Goal: Information Seeking & Learning: Learn about a topic

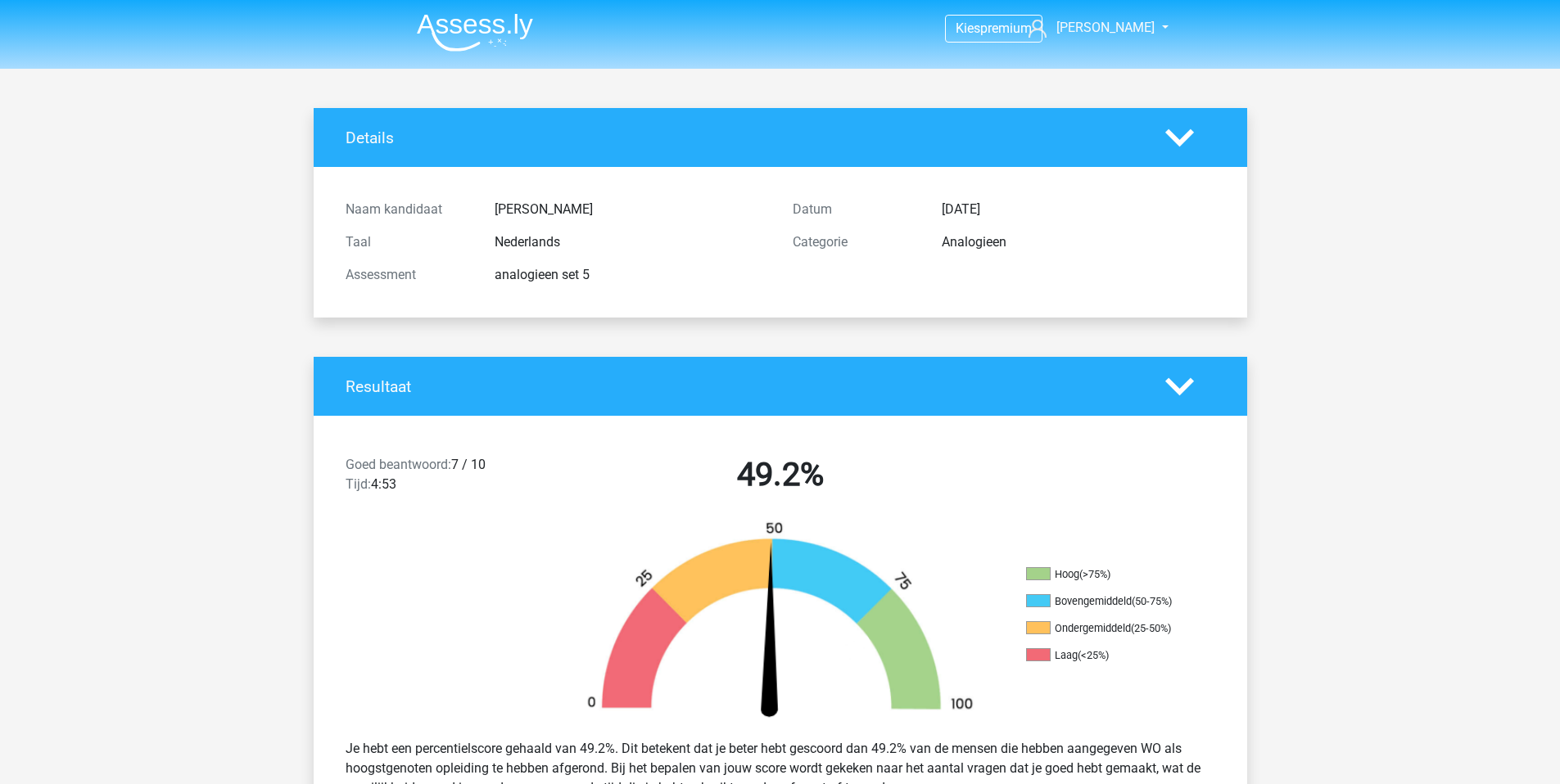
scroll to position [4660, 0]
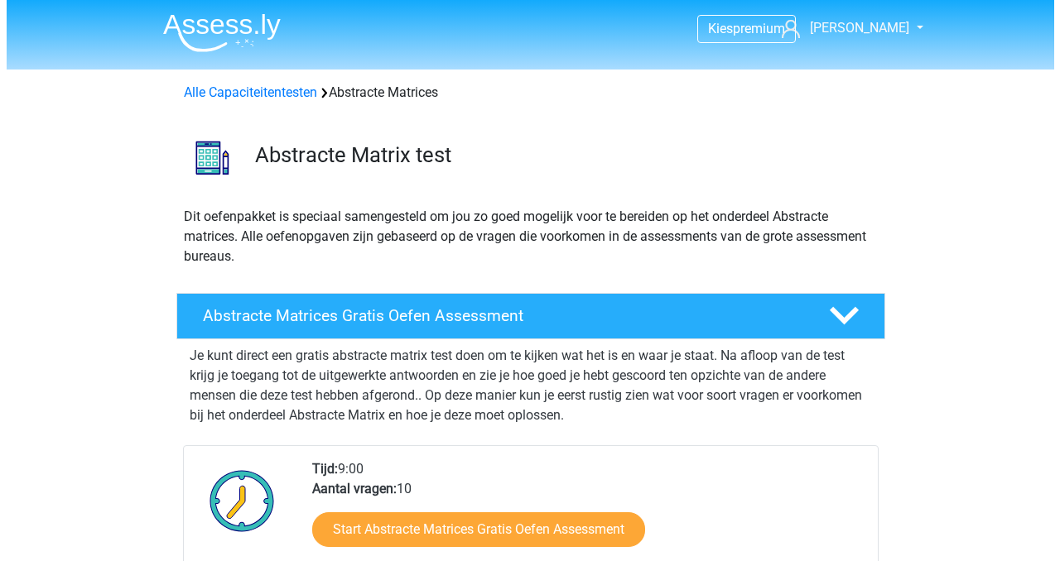
scroll to position [1151, 0]
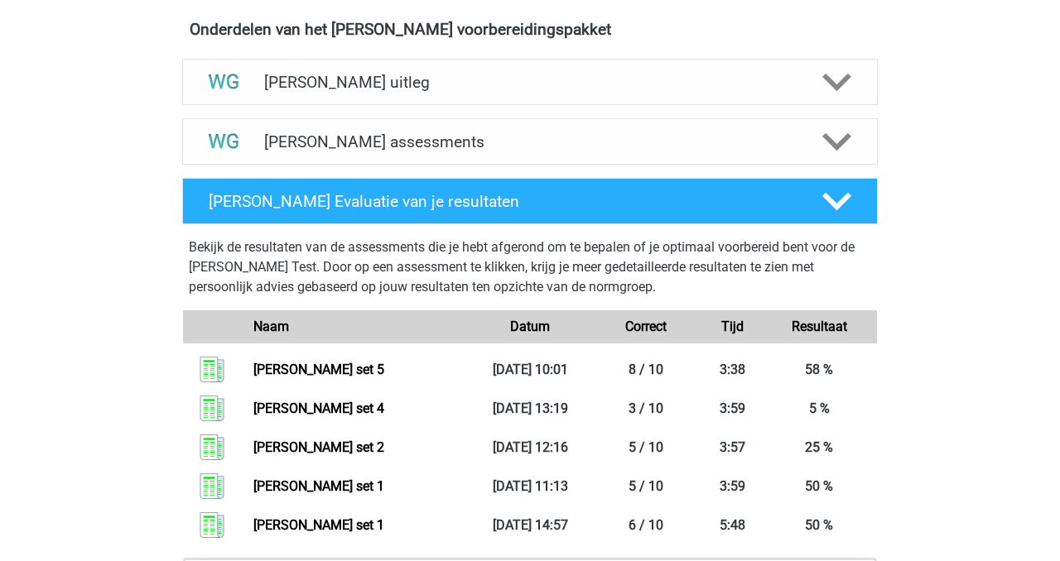
scroll to position [1095, 0]
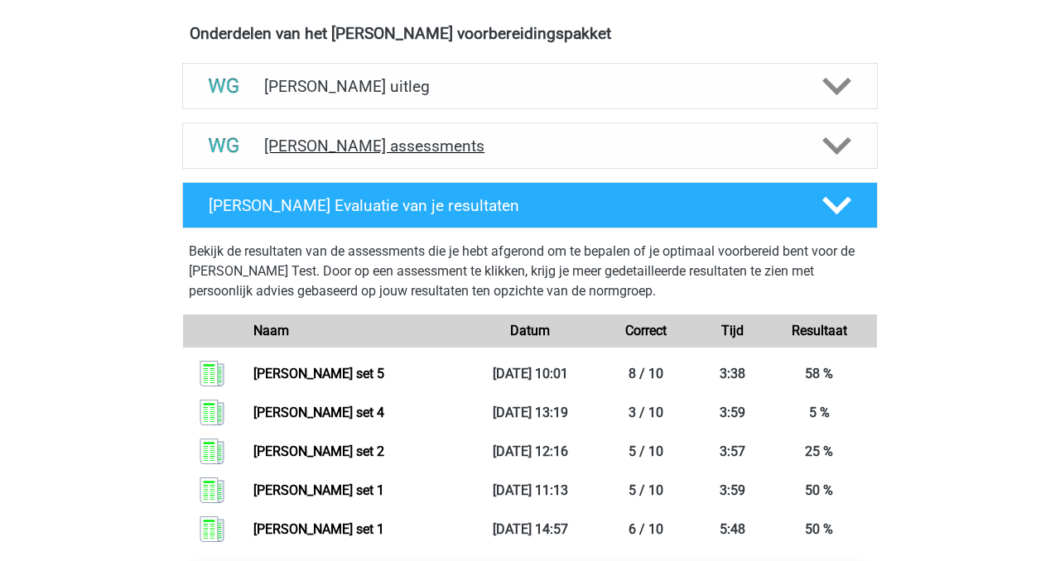
click at [381, 146] on h4 "Watson Glaser assessments" at bounding box center [530, 146] width 532 height 19
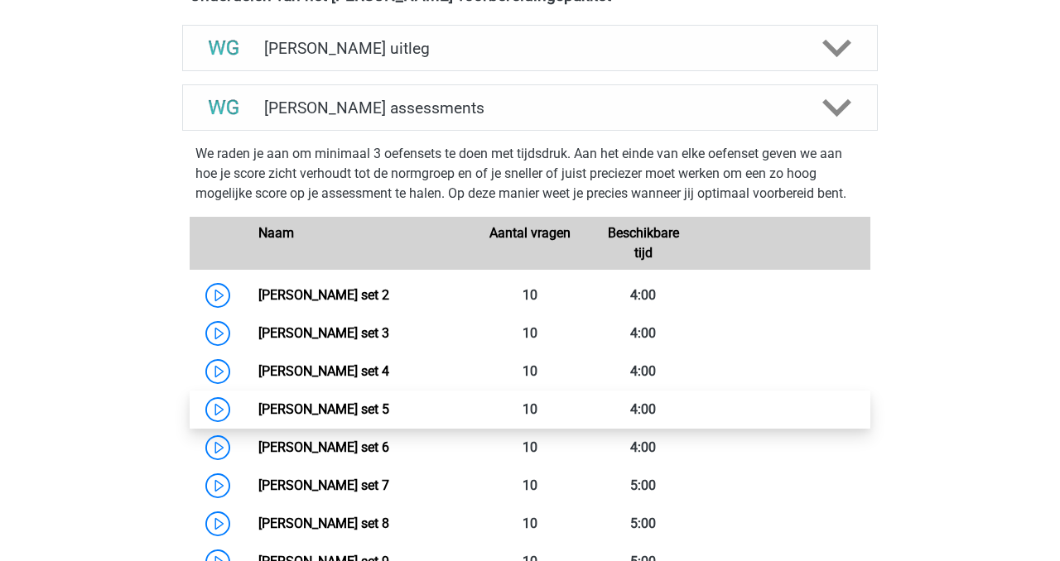
scroll to position [1137, 0]
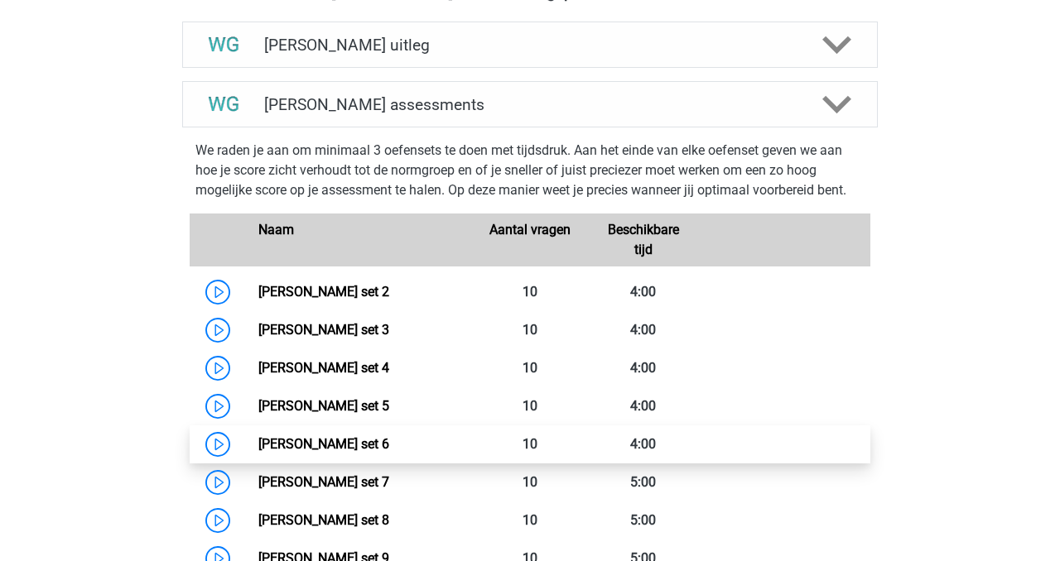
click at [330, 442] on link "Watson Glaser set 6" at bounding box center [323, 444] width 131 height 16
click at [315, 448] on link "Watson Glaser set 6" at bounding box center [323, 444] width 131 height 16
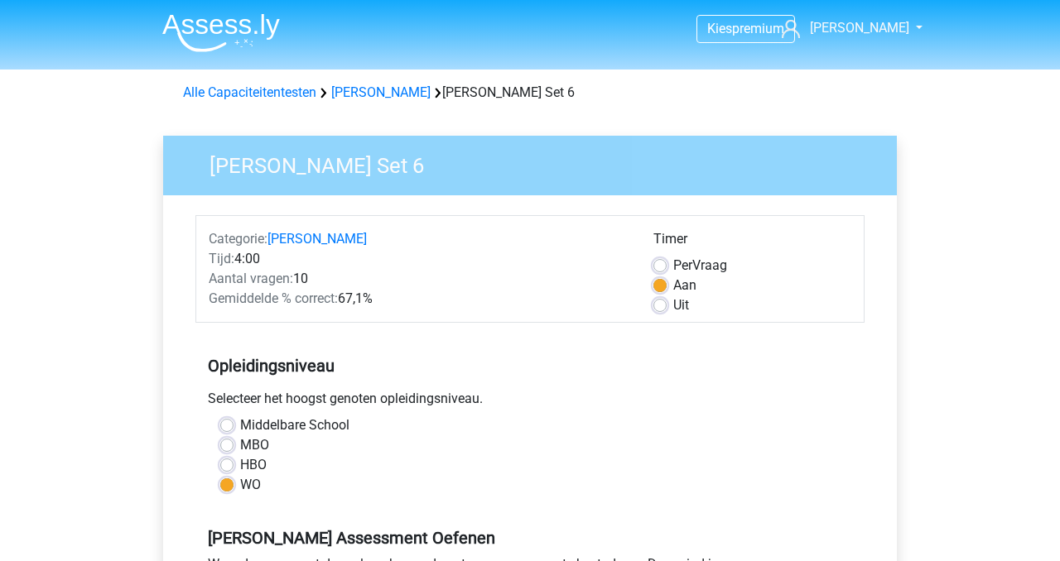
scroll to position [89, 0]
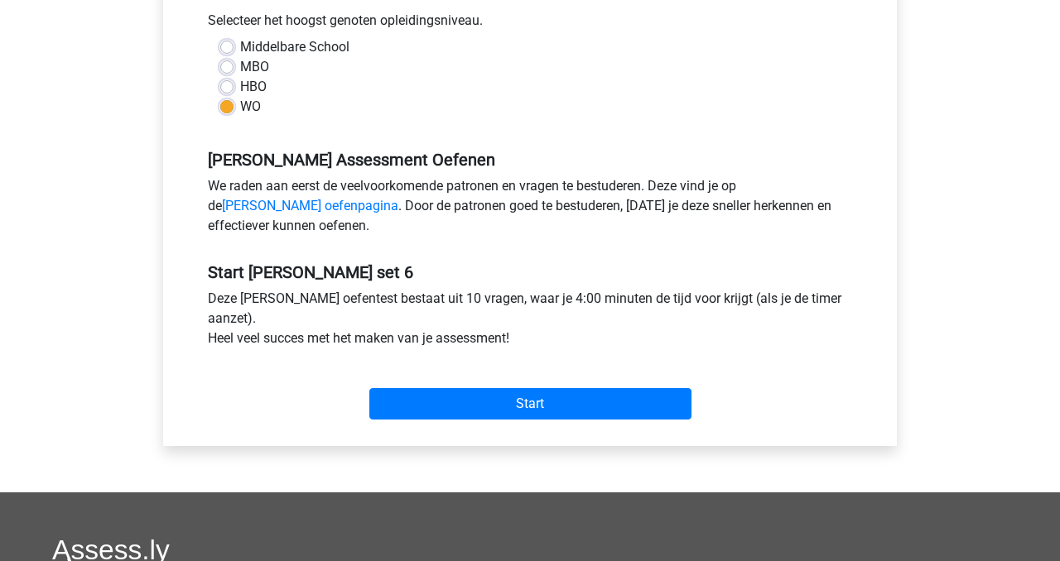
scroll to position [397, 0]
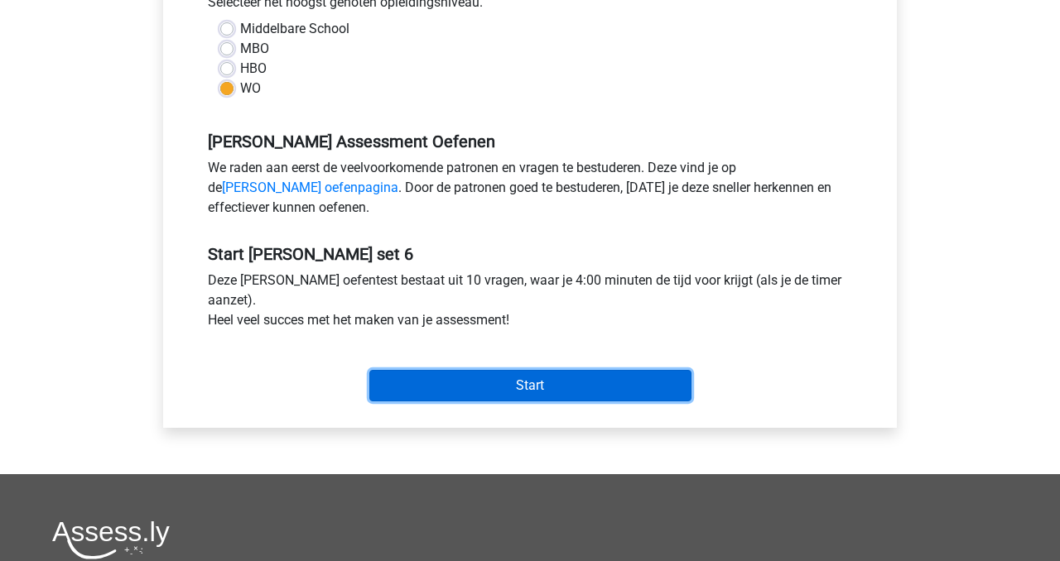
click at [523, 387] on input "Start" at bounding box center [530, 385] width 322 height 31
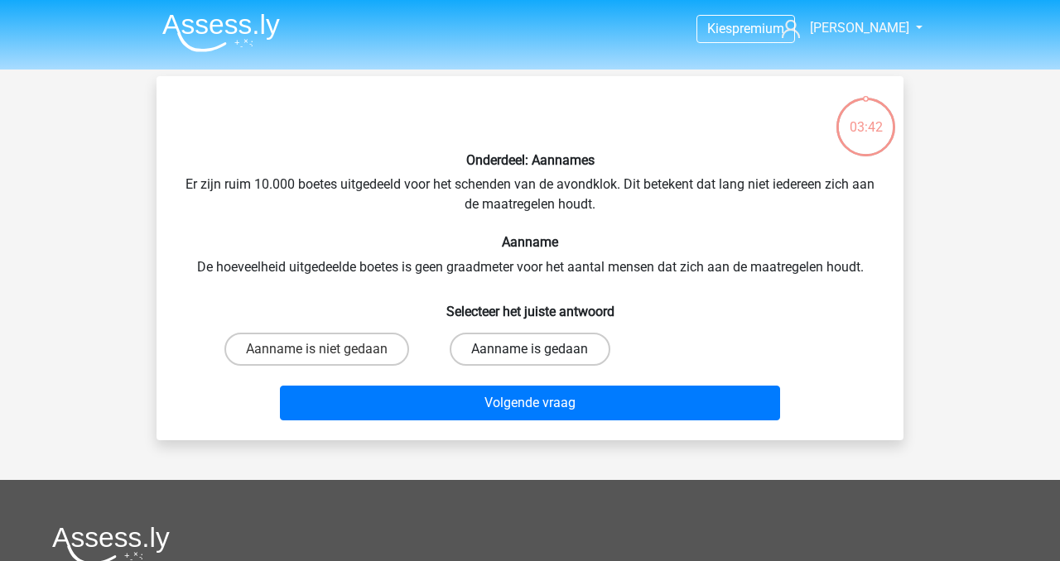
click at [528, 352] on label "Aanname is gedaan" at bounding box center [530, 349] width 160 height 33
click at [530, 352] on input "Aanname is gedaan" at bounding box center [535, 354] width 11 height 11
radio input "true"
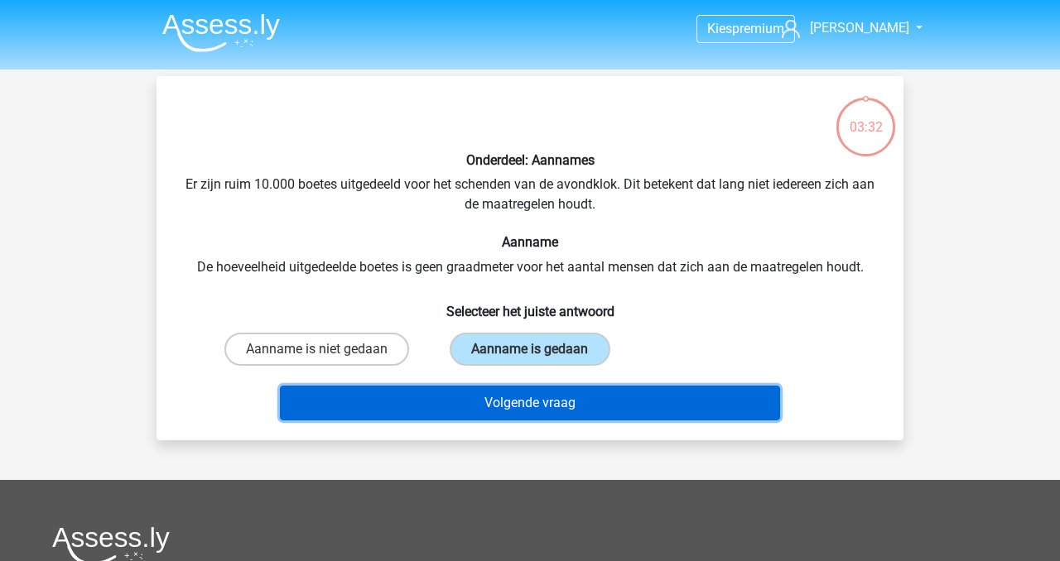
click at [530, 407] on button "Volgende vraag" at bounding box center [530, 403] width 501 height 35
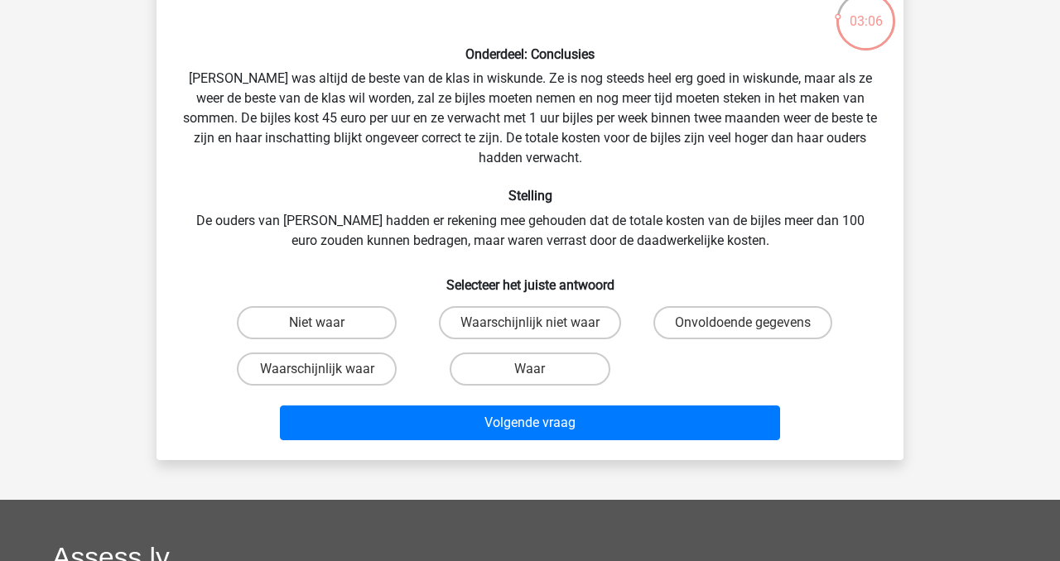
scroll to position [113, 0]
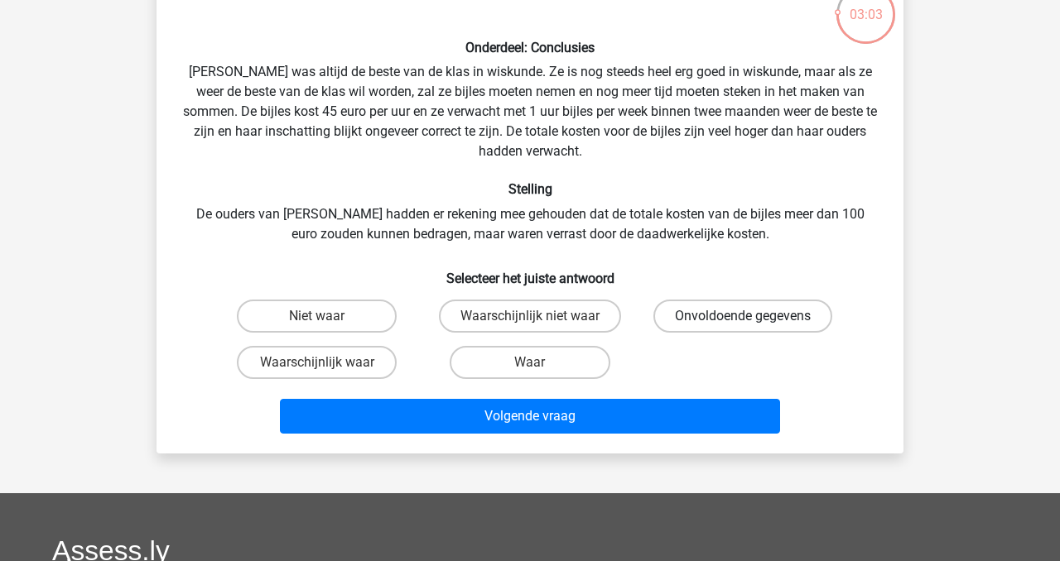
click at [708, 315] on label "Onvoldoende gegevens" at bounding box center [742, 316] width 179 height 33
click at [743, 316] on input "Onvoldoende gegevens" at bounding box center [748, 321] width 11 height 11
radio input "true"
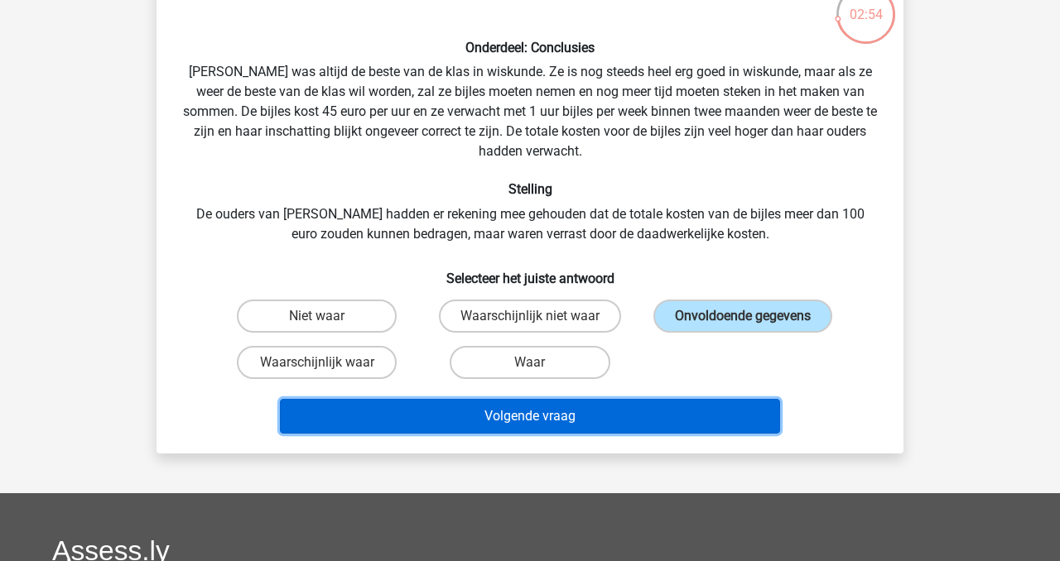
click at [596, 421] on button "Volgende vraag" at bounding box center [530, 416] width 501 height 35
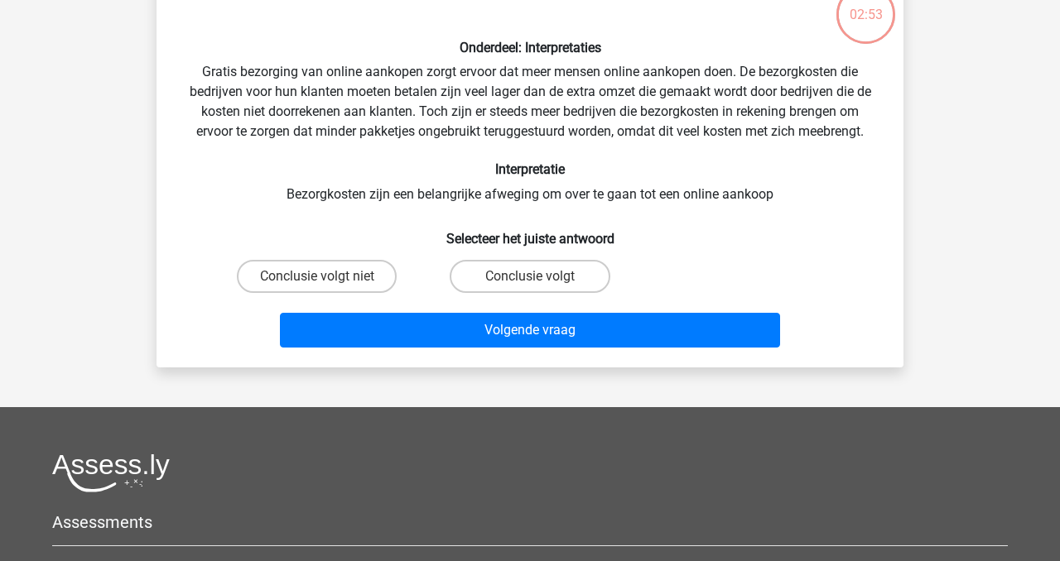
scroll to position [76, 0]
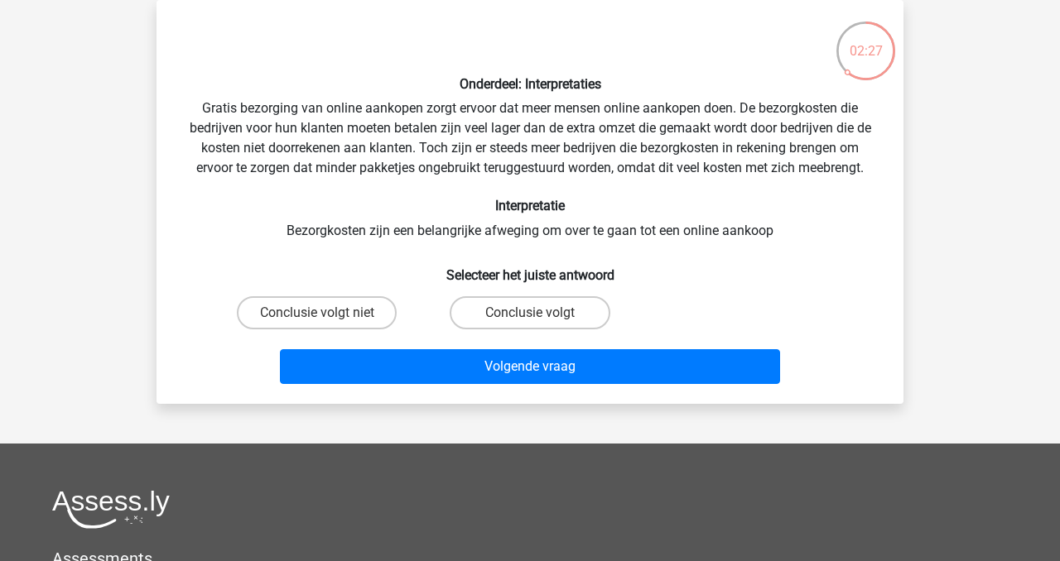
click at [320, 315] on input "Conclusie volgt niet" at bounding box center [322, 318] width 11 height 11
radio input "true"
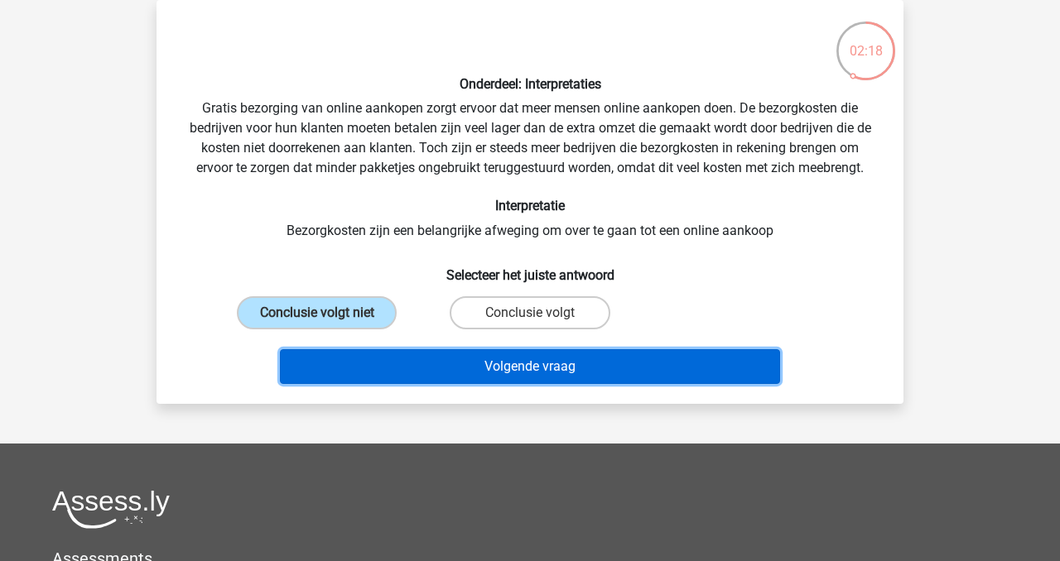
click at [548, 367] on button "Volgende vraag" at bounding box center [530, 366] width 501 height 35
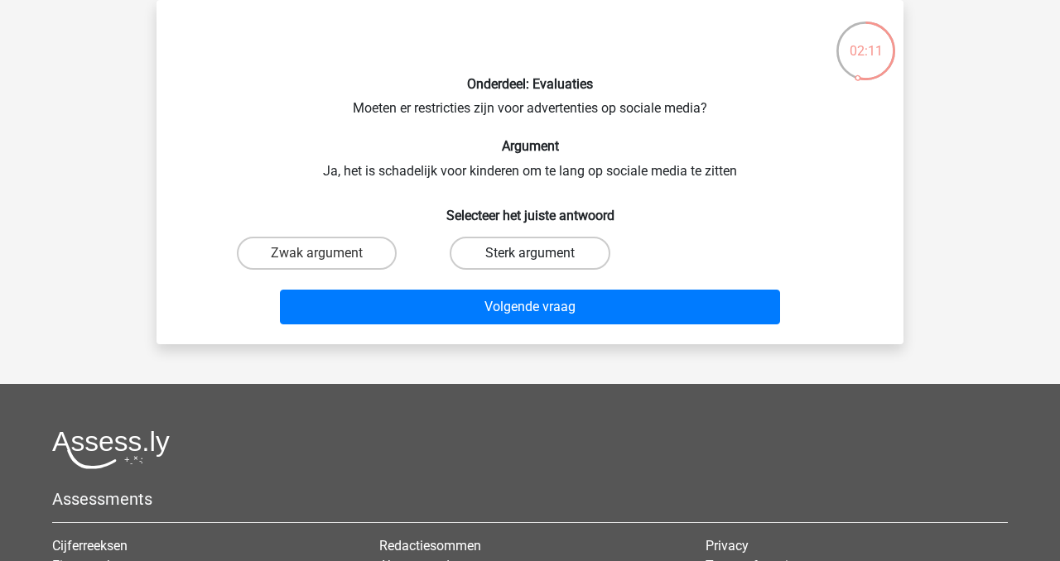
click at [509, 251] on label "Sterk argument" at bounding box center [530, 253] width 160 height 33
click at [530, 253] on input "Sterk argument" at bounding box center [535, 258] width 11 height 11
radio input "true"
click at [305, 258] on label "Zwak argument" at bounding box center [317, 253] width 160 height 33
click at [317, 258] on input "Zwak argument" at bounding box center [322, 258] width 11 height 11
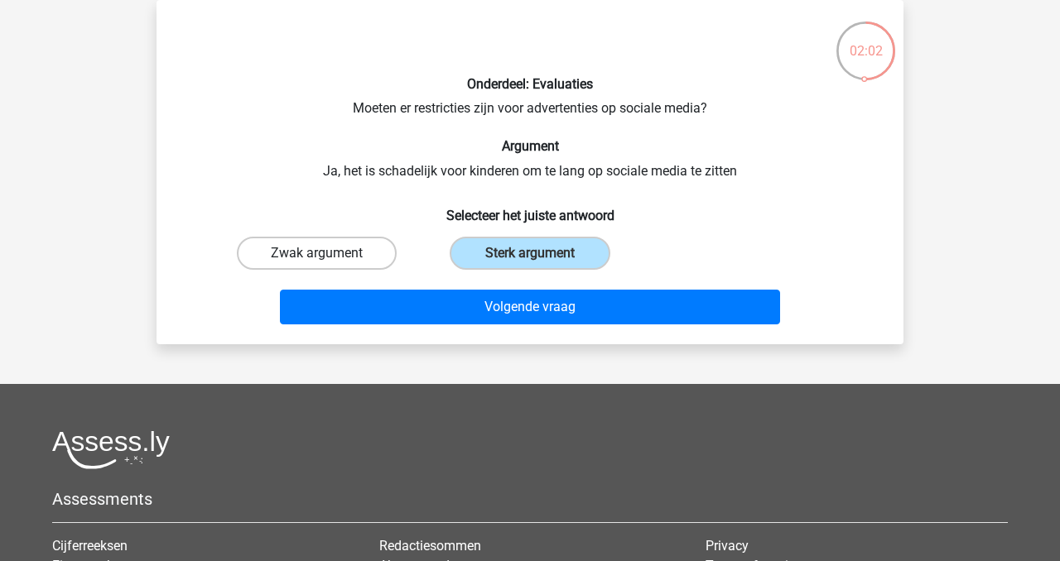
radio input "true"
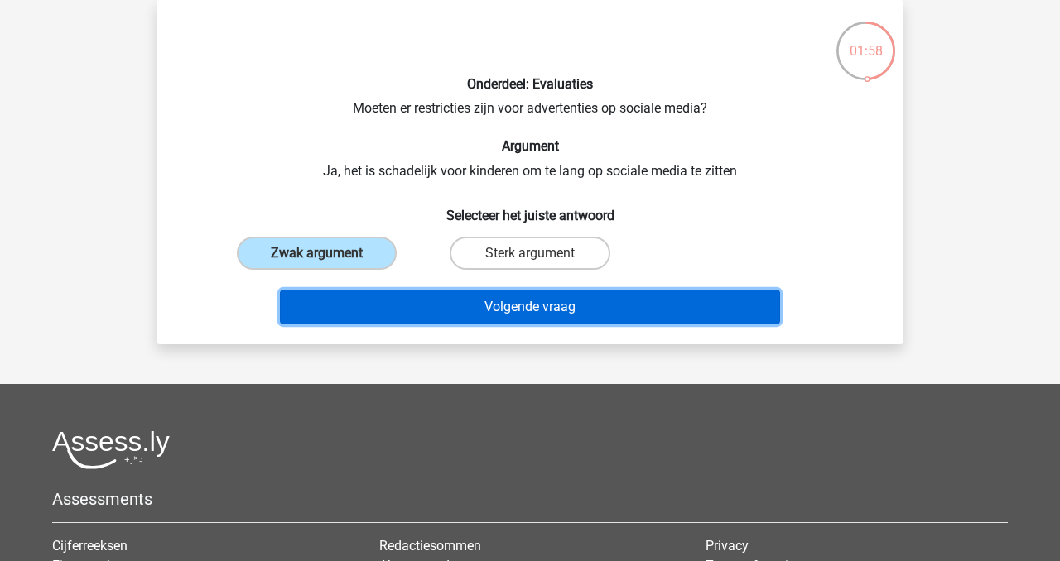
click at [583, 307] on button "Volgende vraag" at bounding box center [530, 307] width 501 height 35
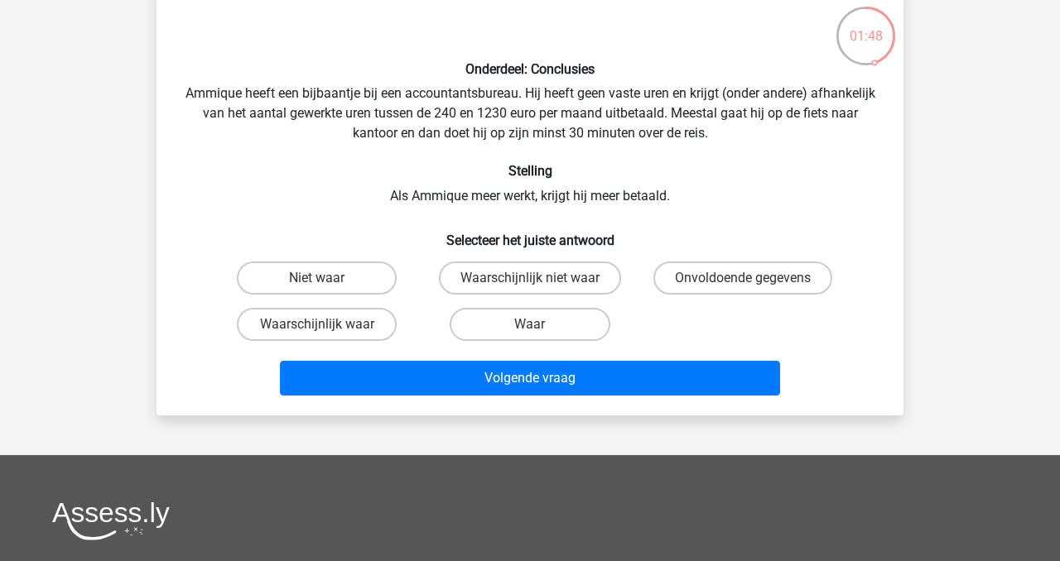
scroll to position [93, 0]
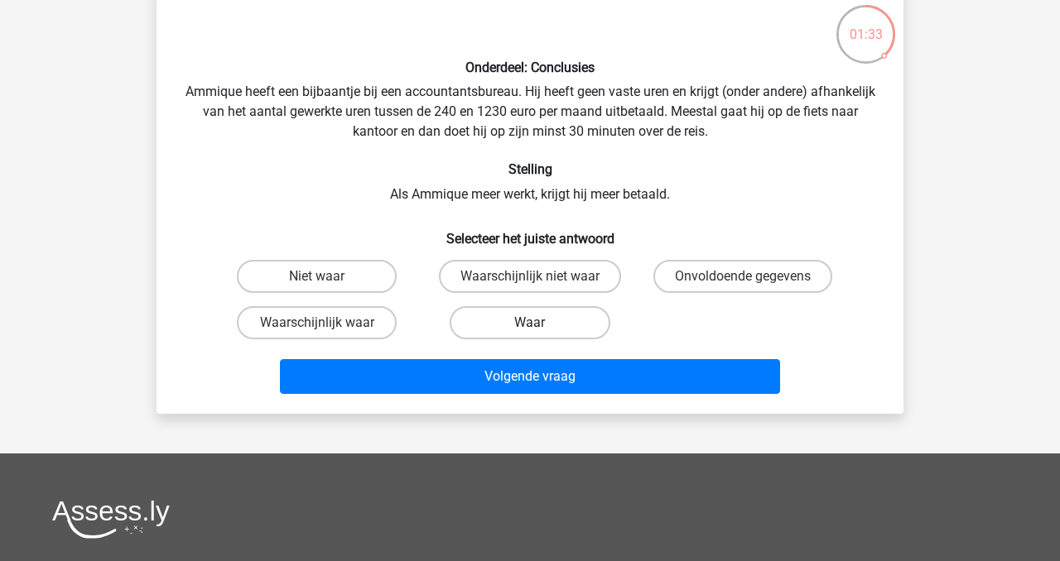
click at [514, 329] on label "Waar" at bounding box center [530, 322] width 160 height 33
click at [530, 329] on input "Waar" at bounding box center [535, 328] width 11 height 11
radio input "true"
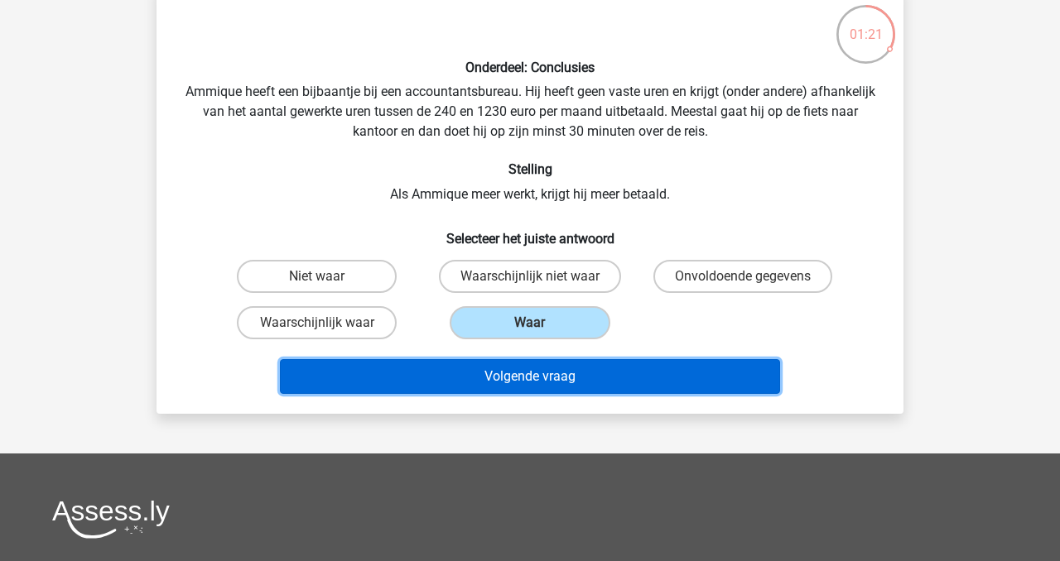
click at [491, 377] on button "Volgende vraag" at bounding box center [530, 376] width 501 height 35
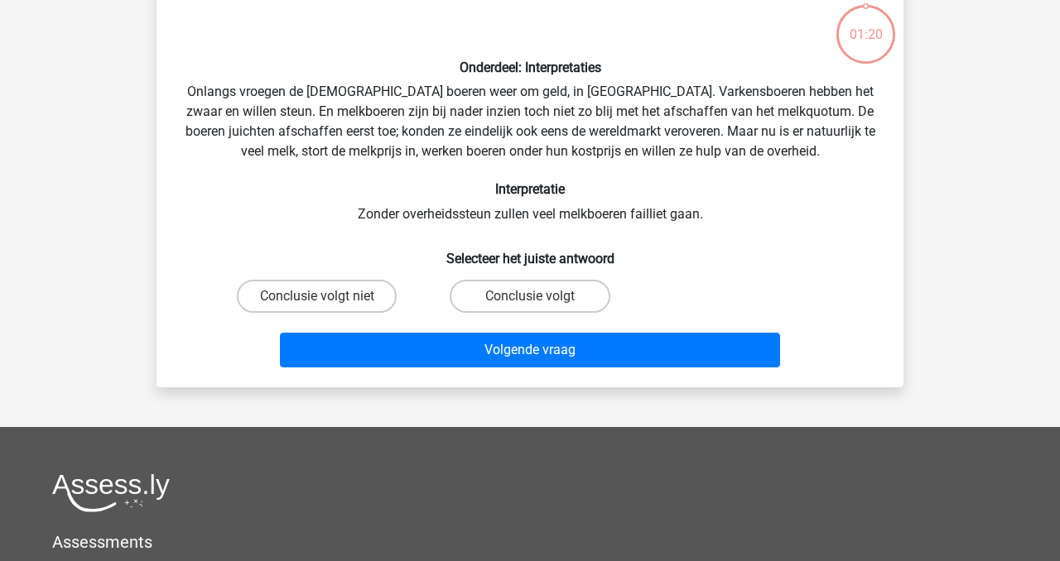
scroll to position [76, 0]
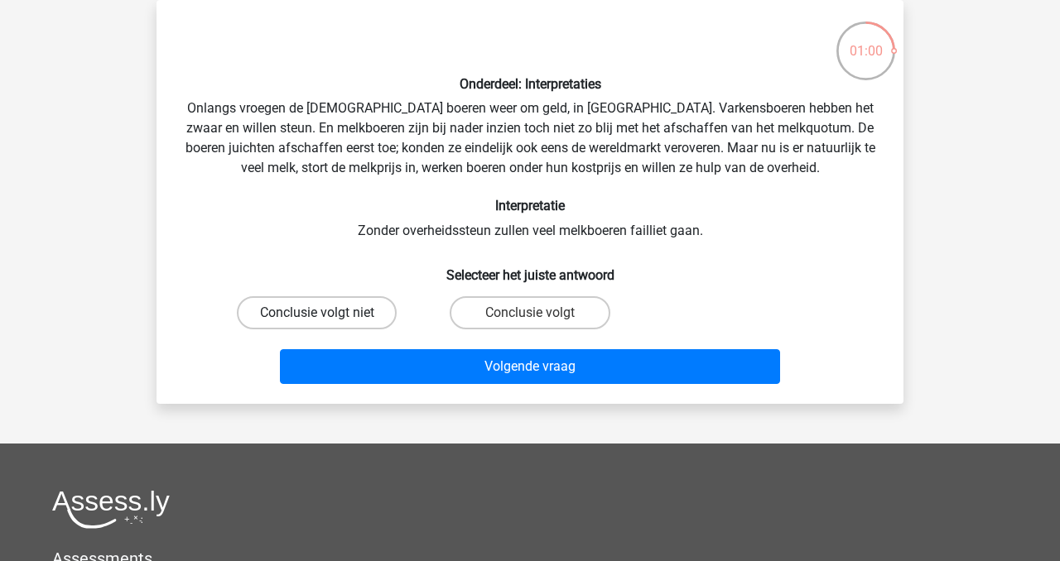
click at [335, 316] on label "Conclusie volgt niet" at bounding box center [317, 312] width 160 height 33
click at [328, 316] on input "Conclusie volgt niet" at bounding box center [322, 318] width 11 height 11
radio input "true"
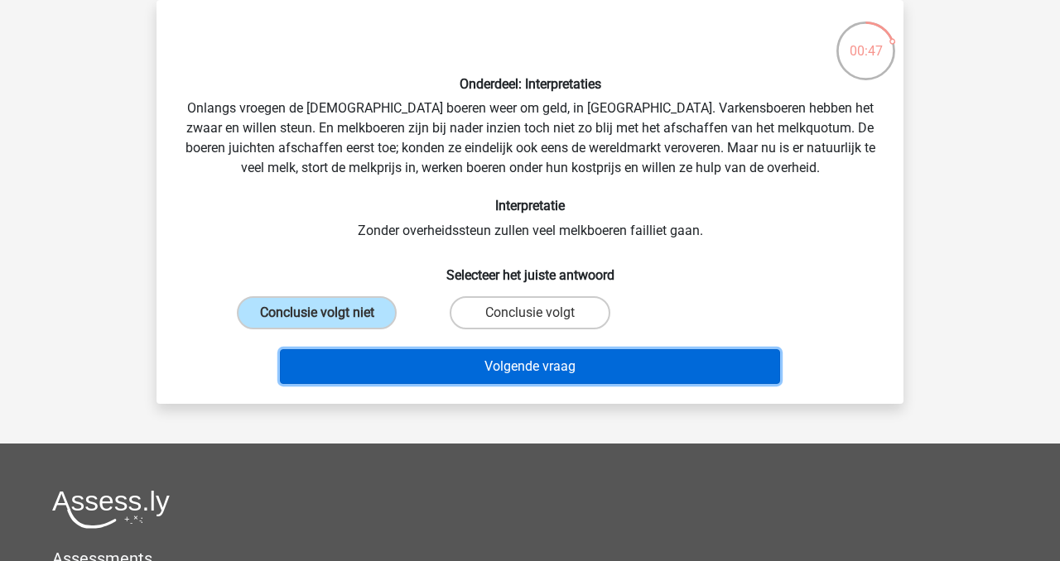
click at [524, 371] on button "Volgende vraag" at bounding box center [530, 366] width 501 height 35
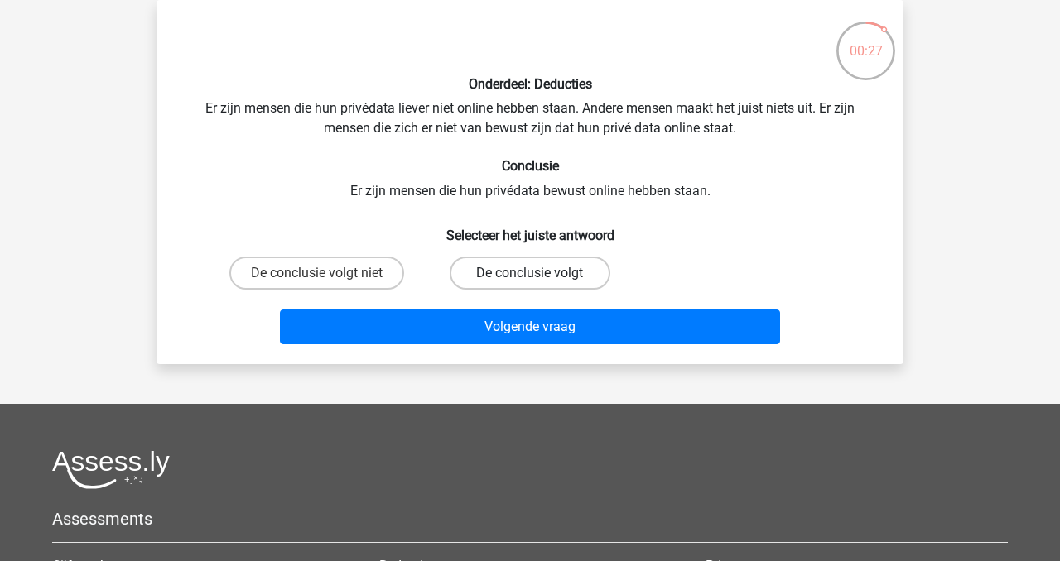
click at [479, 277] on label "De conclusie volgt" at bounding box center [530, 273] width 160 height 33
click at [530, 277] on input "De conclusie volgt" at bounding box center [535, 278] width 11 height 11
radio input "true"
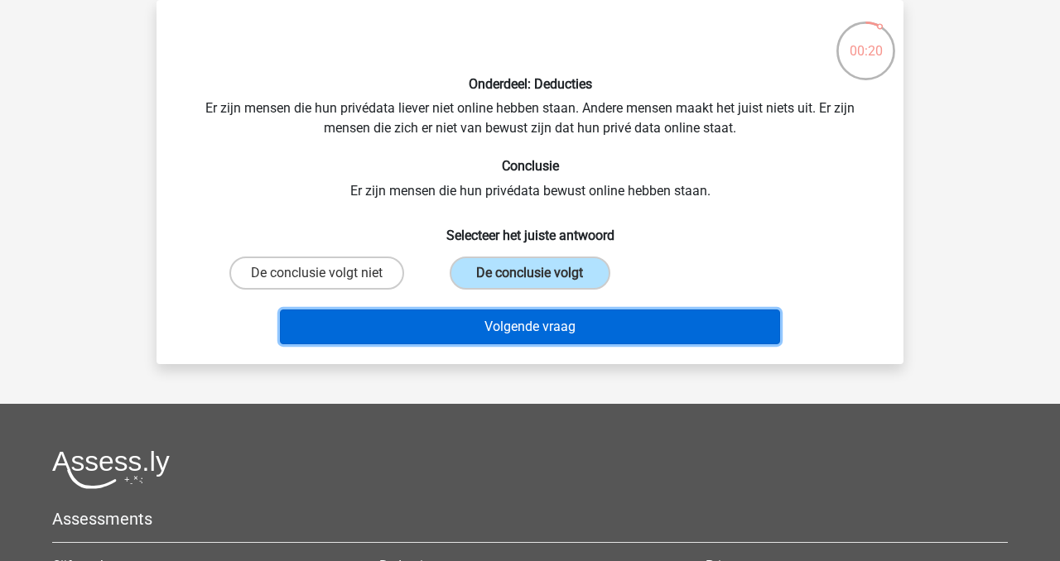
click at [511, 327] on button "Volgende vraag" at bounding box center [530, 327] width 501 height 35
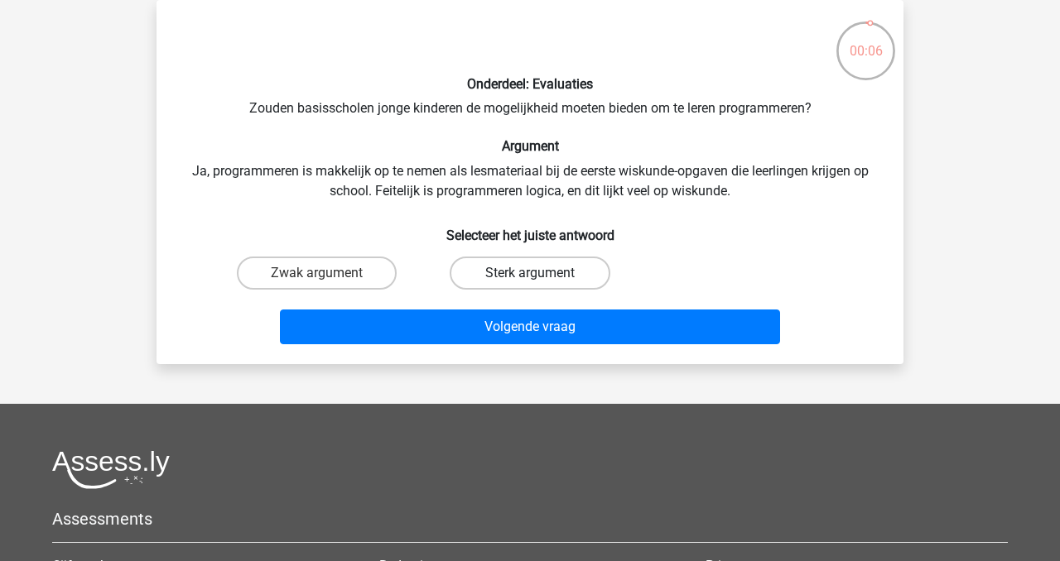
click at [503, 274] on label "Sterk argument" at bounding box center [530, 273] width 160 height 33
click at [530, 274] on input "Sterk argument" at bounding box center [535, 278] width 11 height 11
radio input "true"
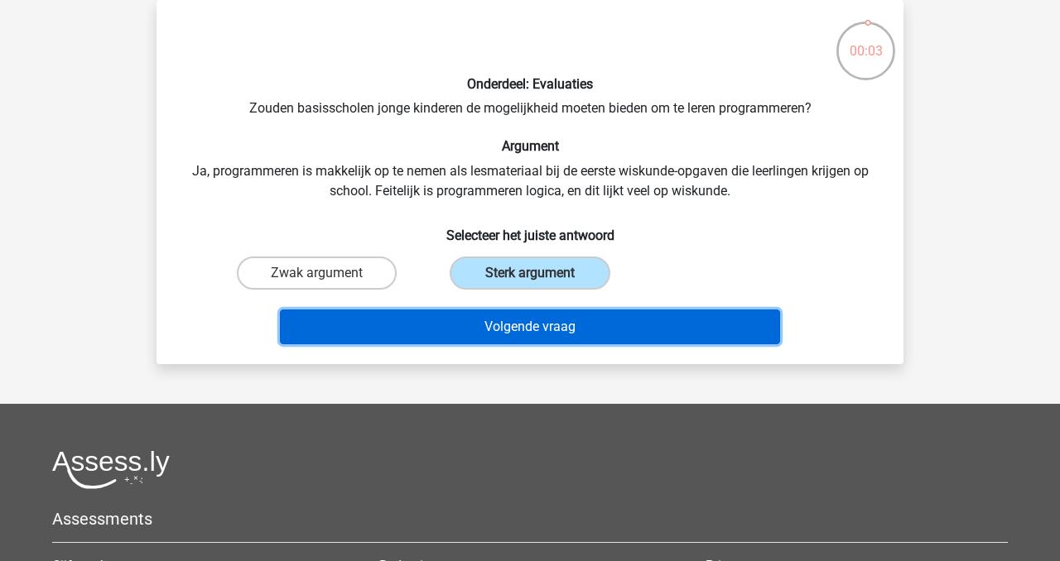
click at [542, 327] on button "Volgende vraag" at bounding box center [530, 327] width 501 height 35
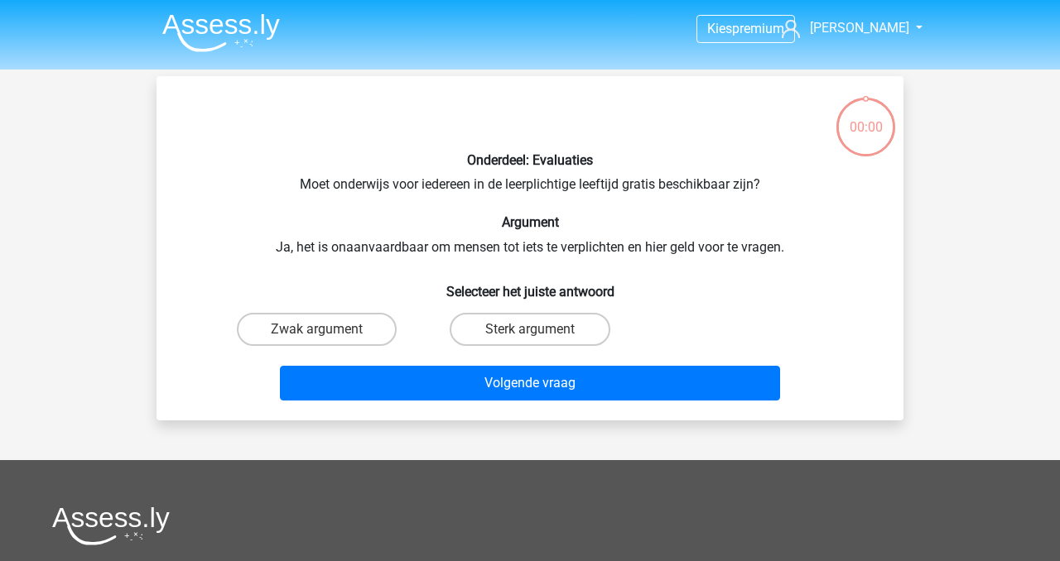
scroll to position [76, 0]
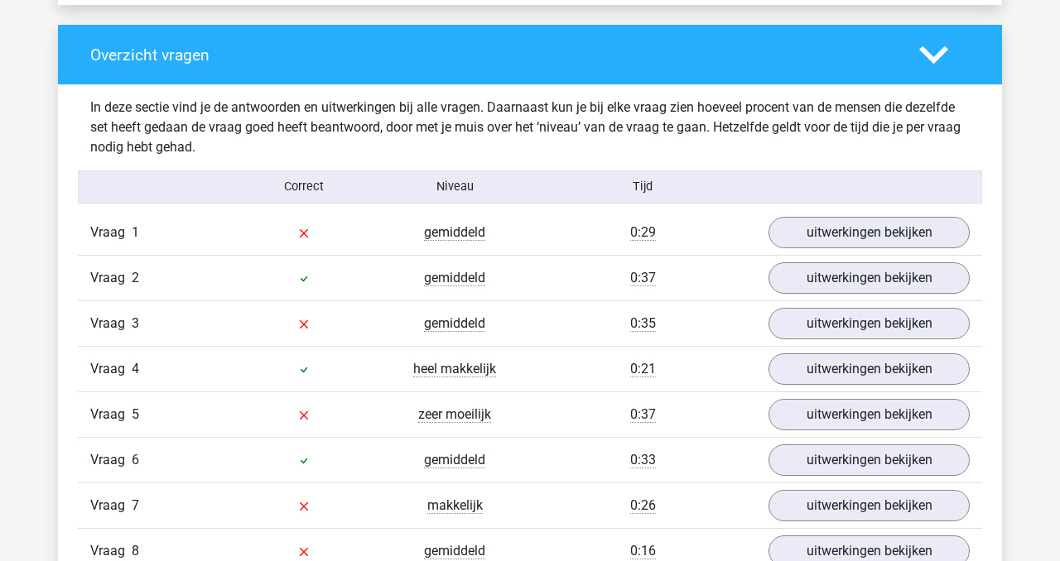
scroll to position [1206, 0]
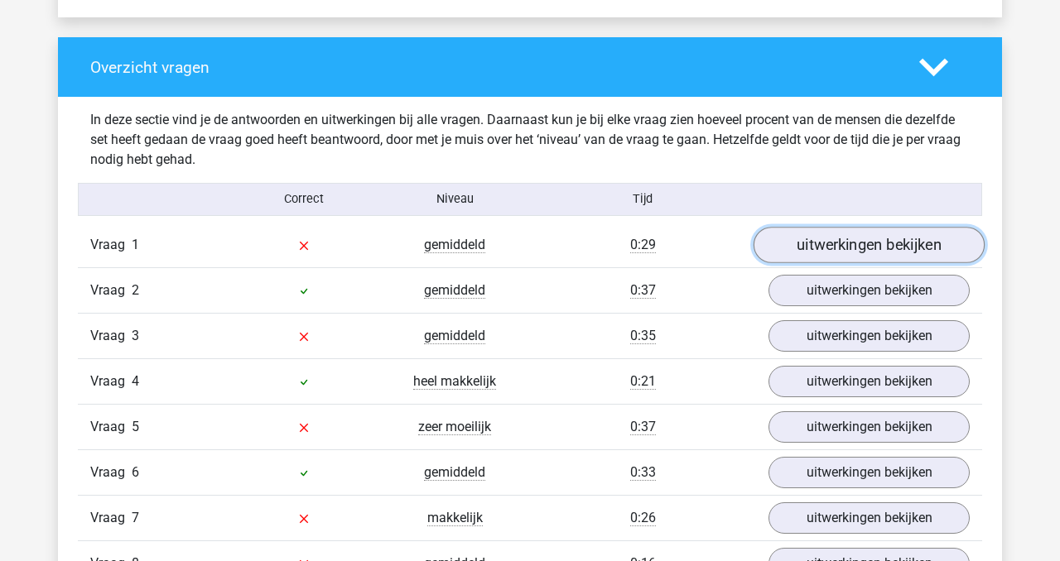
click at [883, 240] on link "uitwerkingen bekijken" at bounding box center [868, 245] width 231 height 36
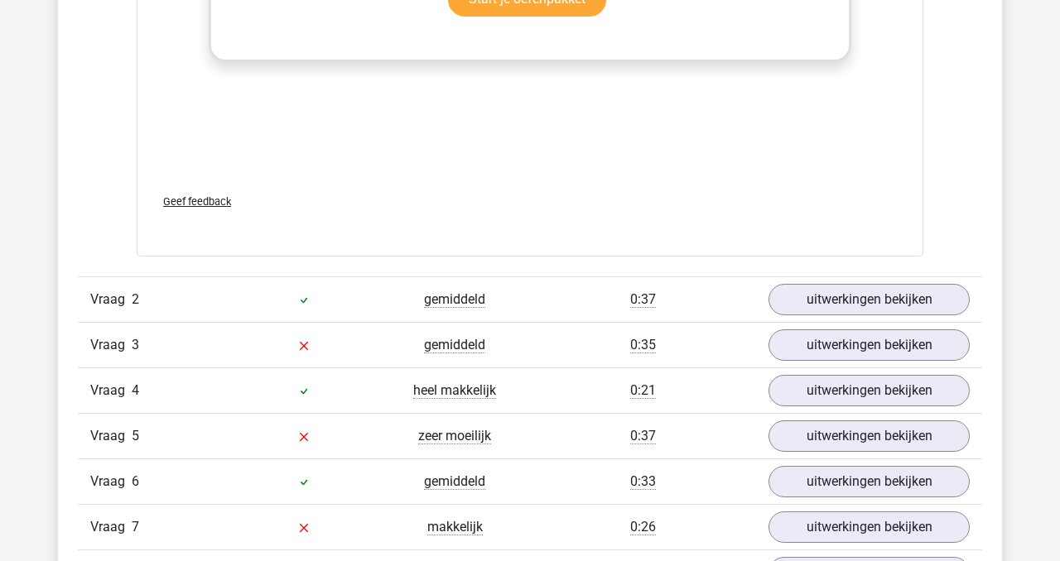
scroll to position [2077, 0]
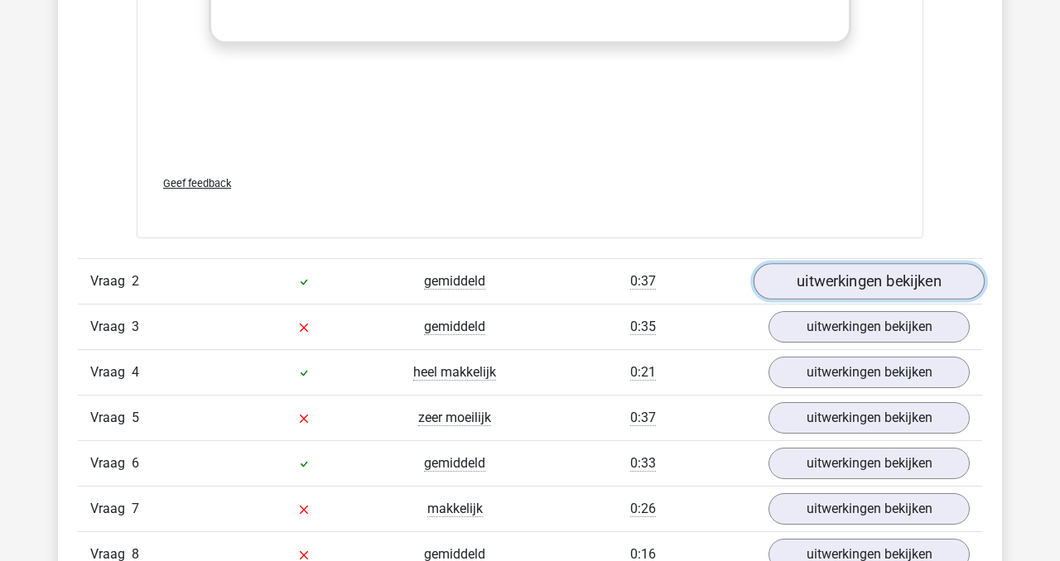
click at [883, 278] on link "uitwerkingen bekijken" at bounding box center [868, 282] width 231 height 36
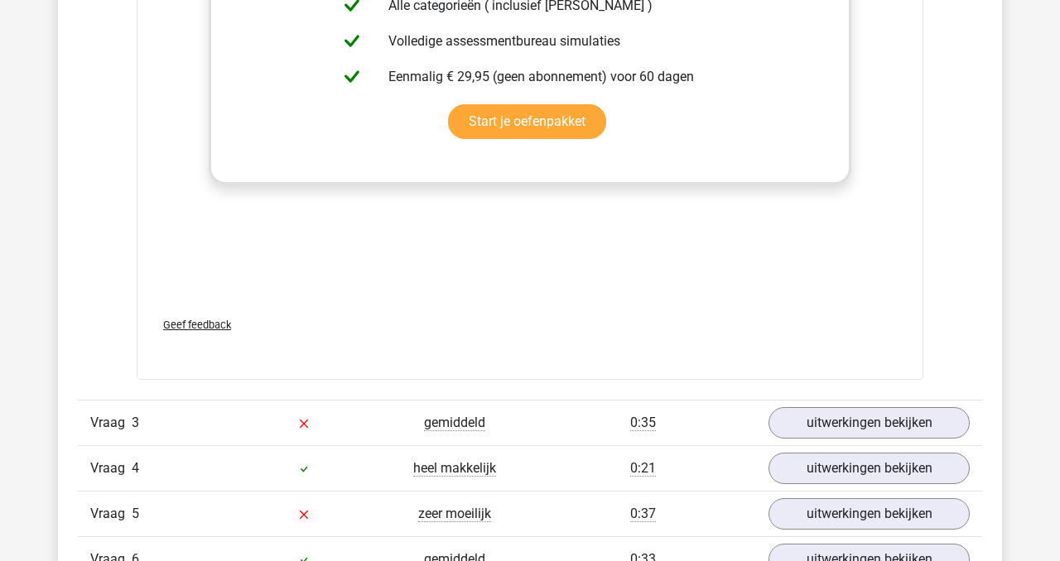
scroll to position [2968, 0]
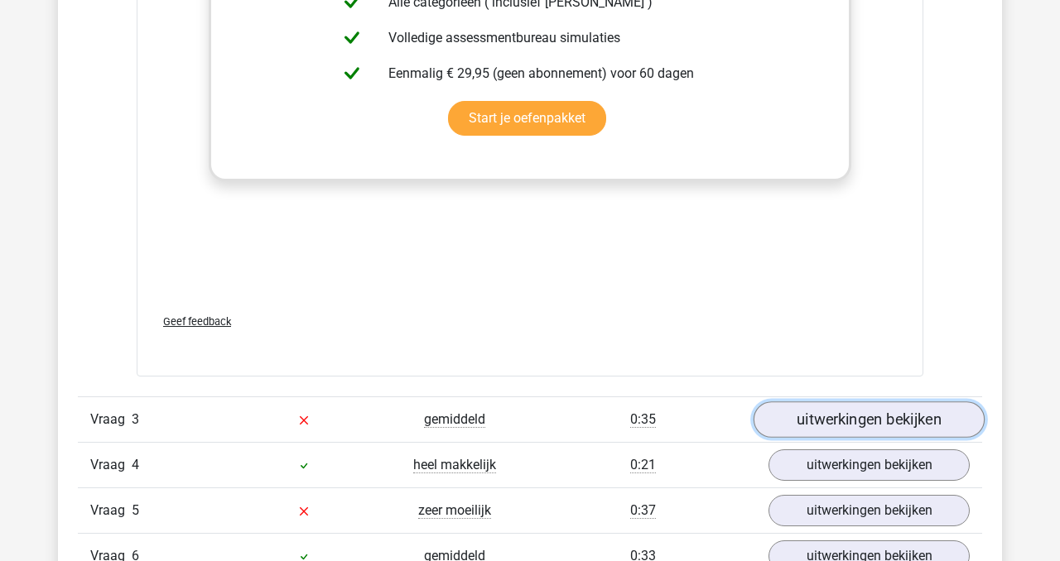
click at [831, 425] on link "uitwerkingen bekijken" at bounding box center [868, 420] width 231 height 36
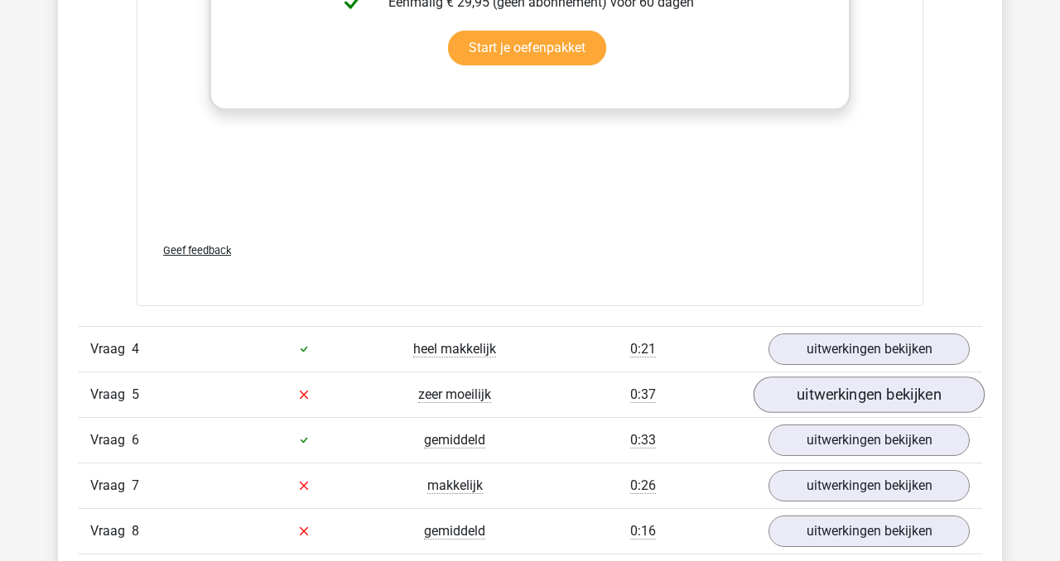
scroll to position [3988, 0]
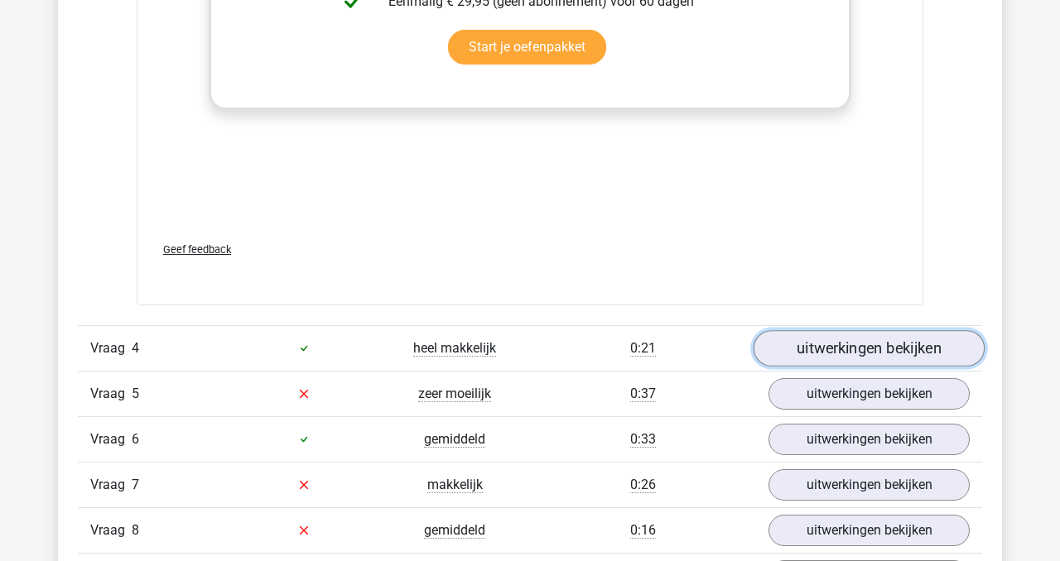
click at [838, 350] on link "uitwerkingen bekijken" at bounding box center [868, 348] width 231 height 36
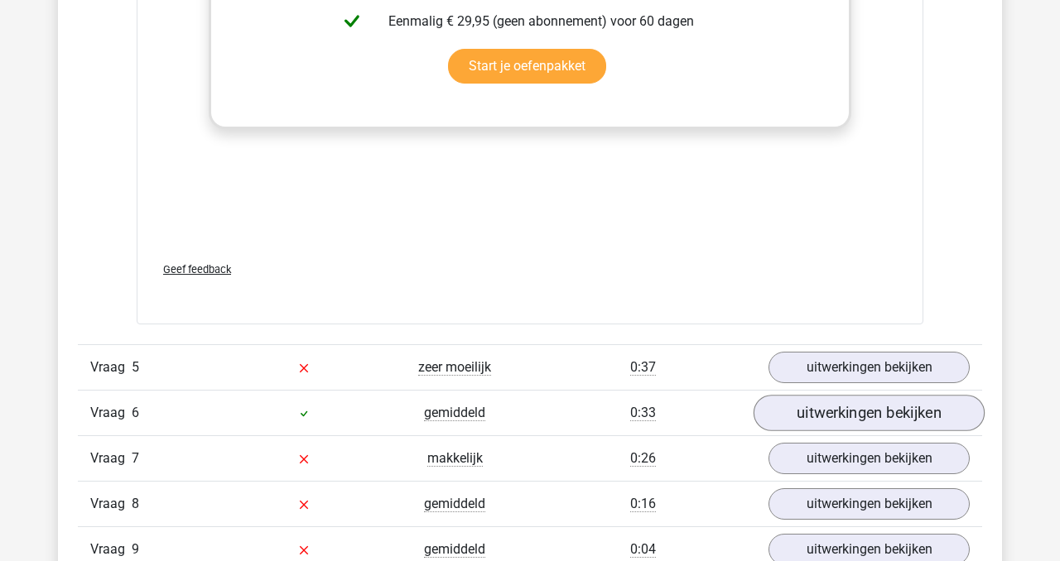
scroll to position [4859, 0]
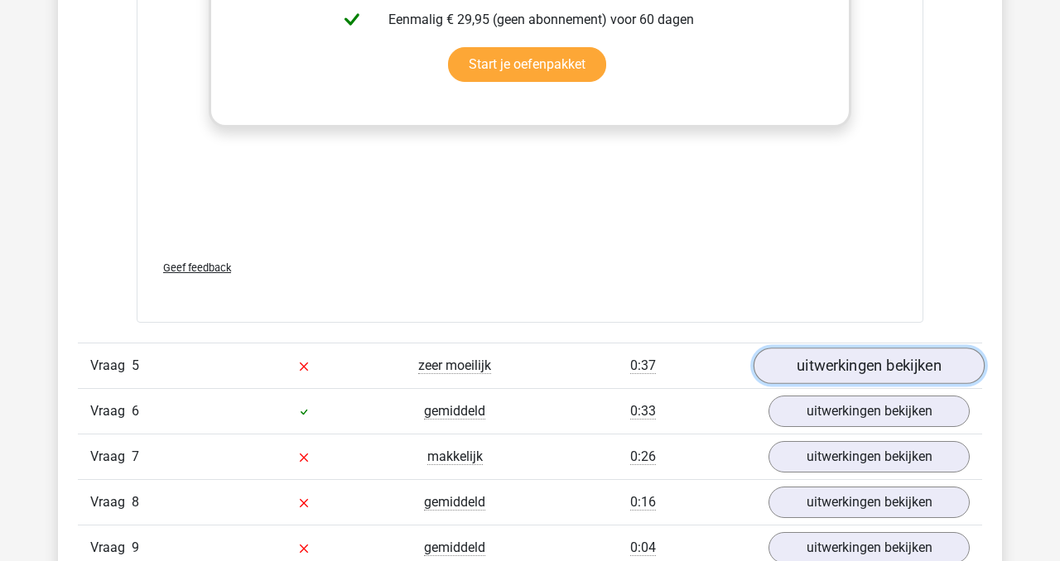
click at [859, 368] on link "uitwerkingen bekijken" at bounding box center [868, 366] width 231 height 36
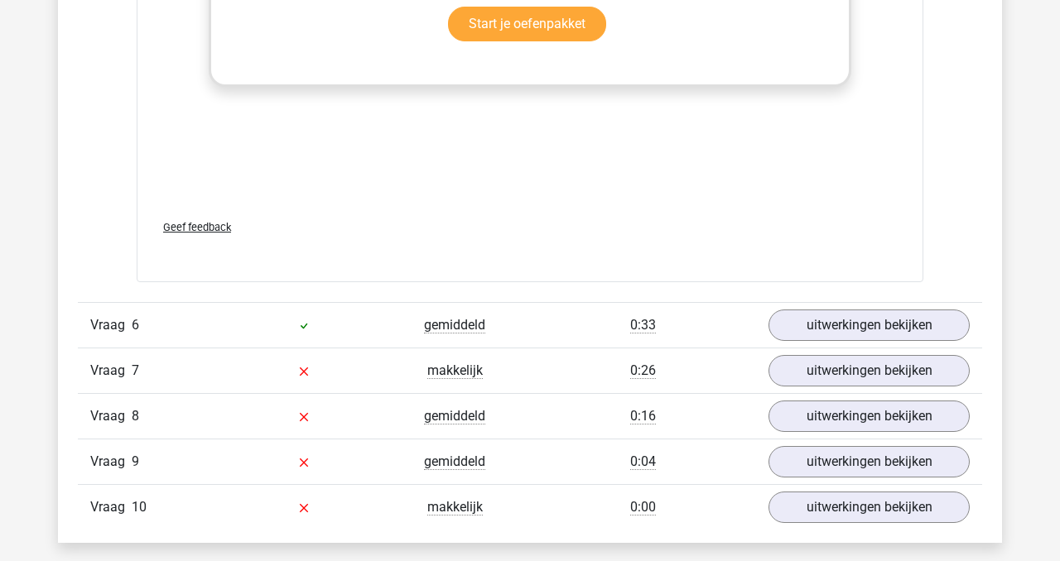
scroll to position [5889, 0]
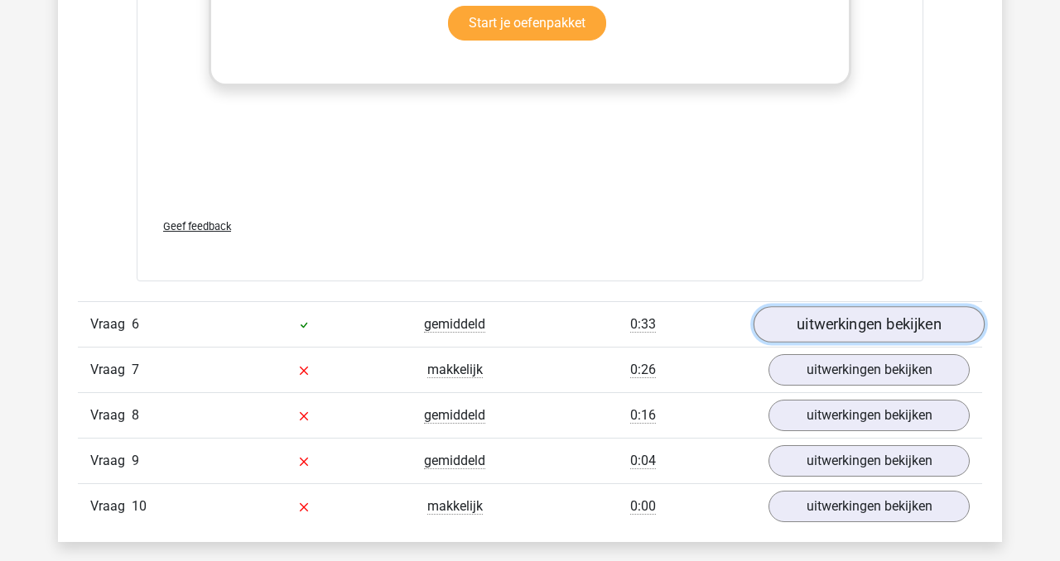
click at [864, 314] on link "uitwerkingen bekijken" at bounding box center [868, 324] width 231 height 36
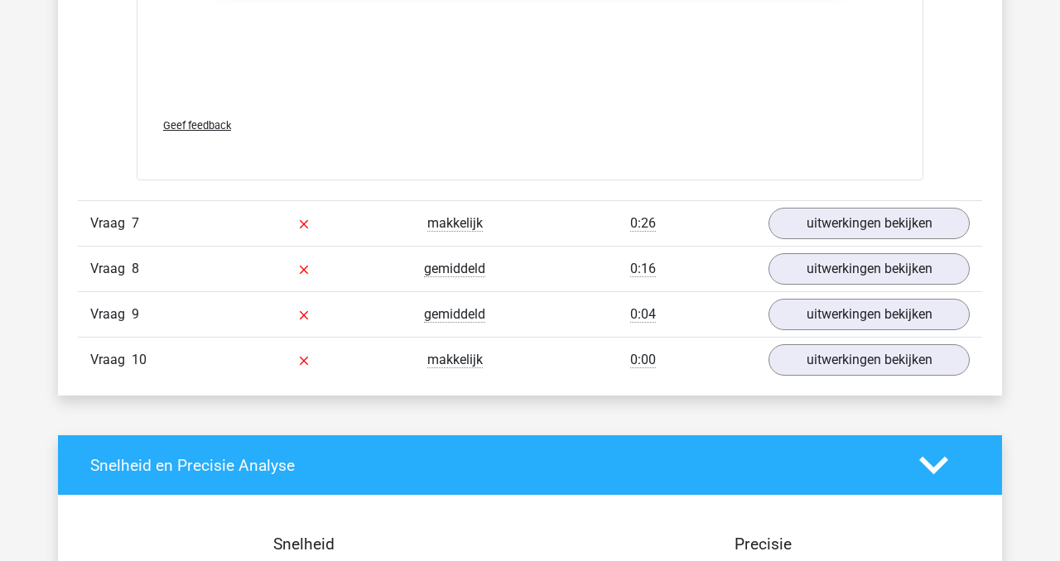
scroll to position [6939, 0]
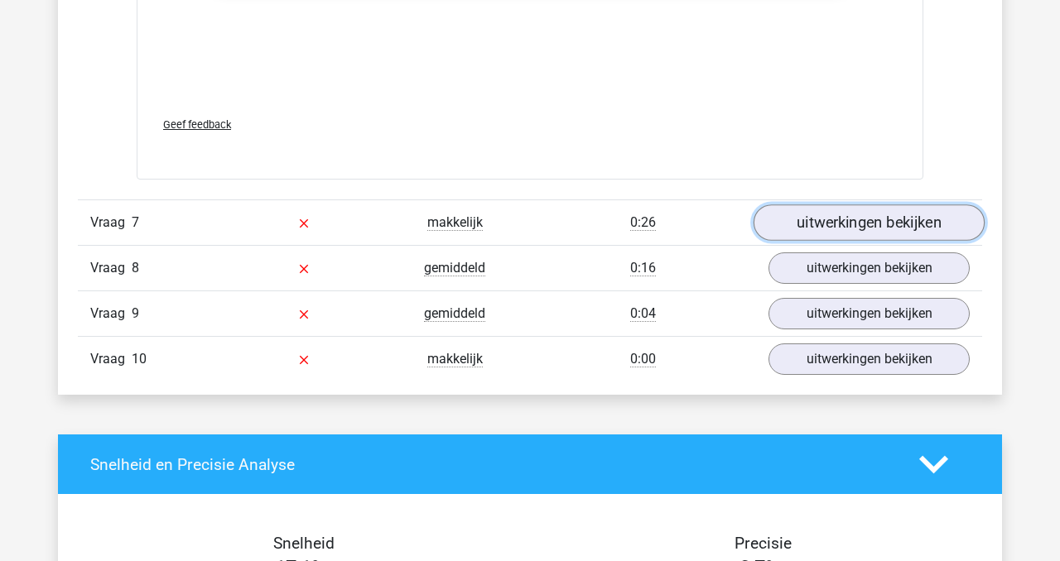
click at [848, 224] on link "uitwerkingen bekijken" at bounding box center [868, 223] width 231 height 36
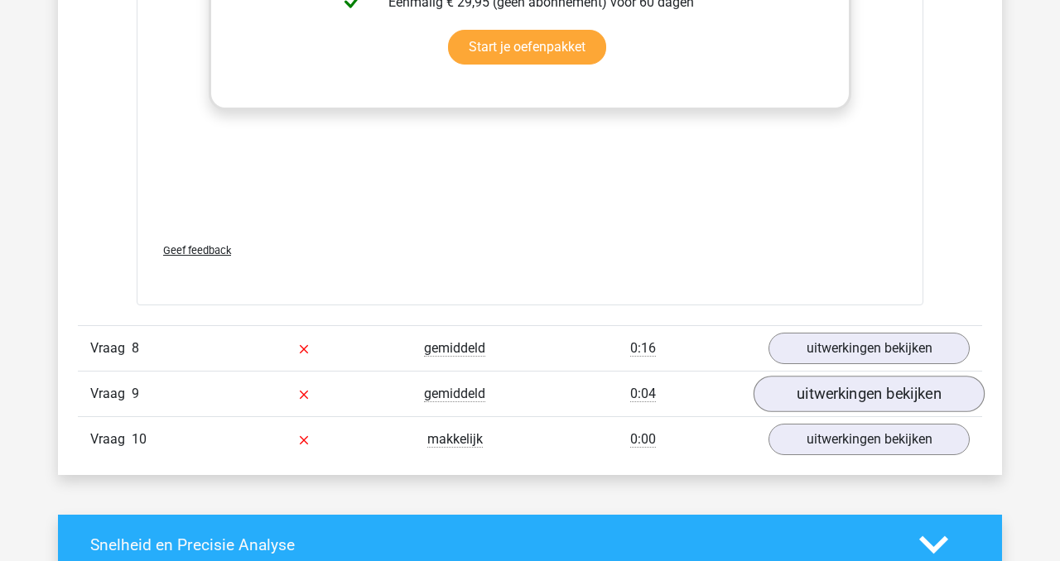
scroll to position [7728, 0]
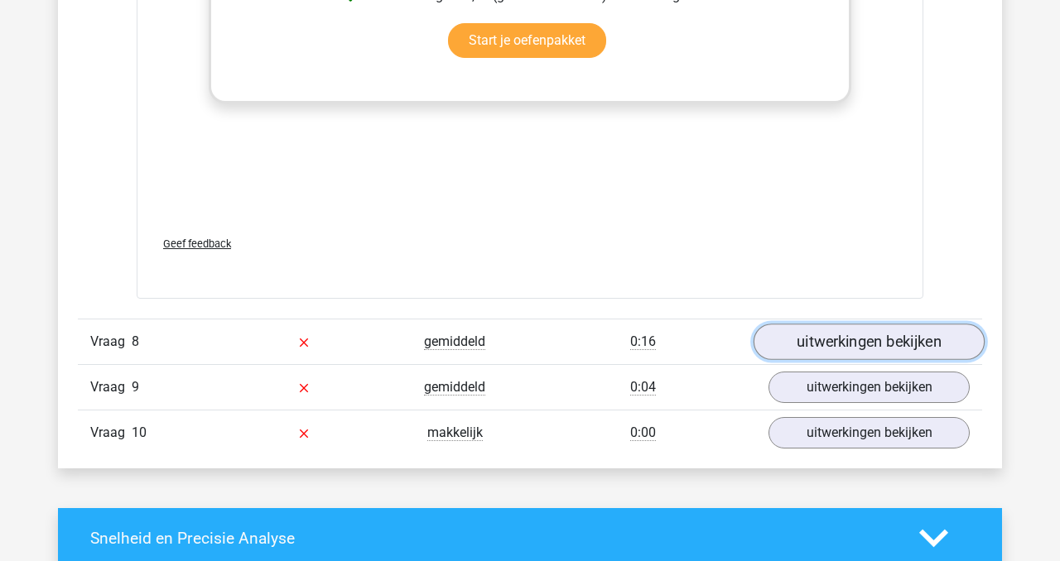
click at [870, 344] on link "uitwerkingen bekijken" at bounding box center [868, 342] width 231 height 36
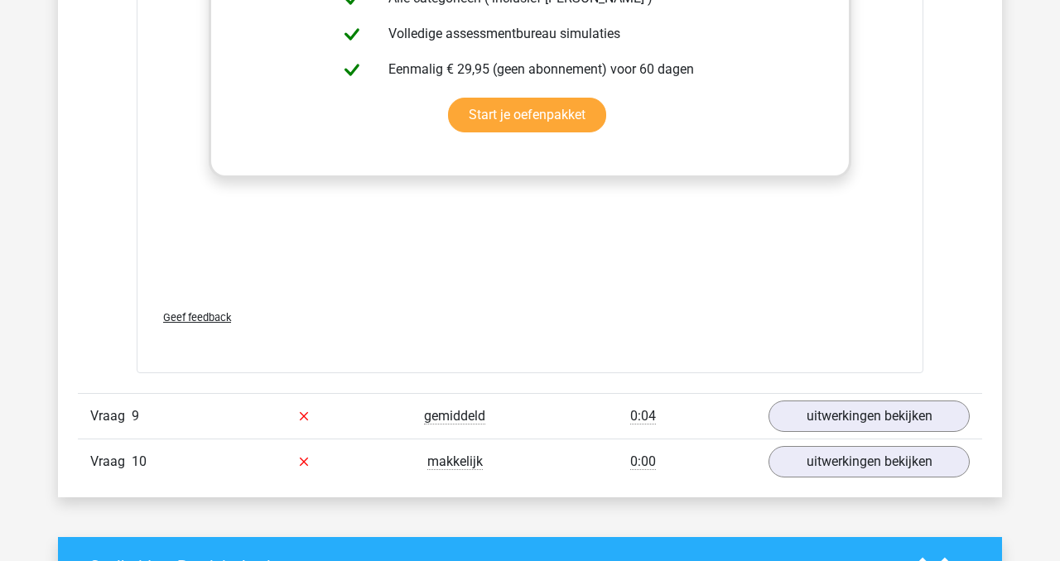
scroll to position [8569, 0]
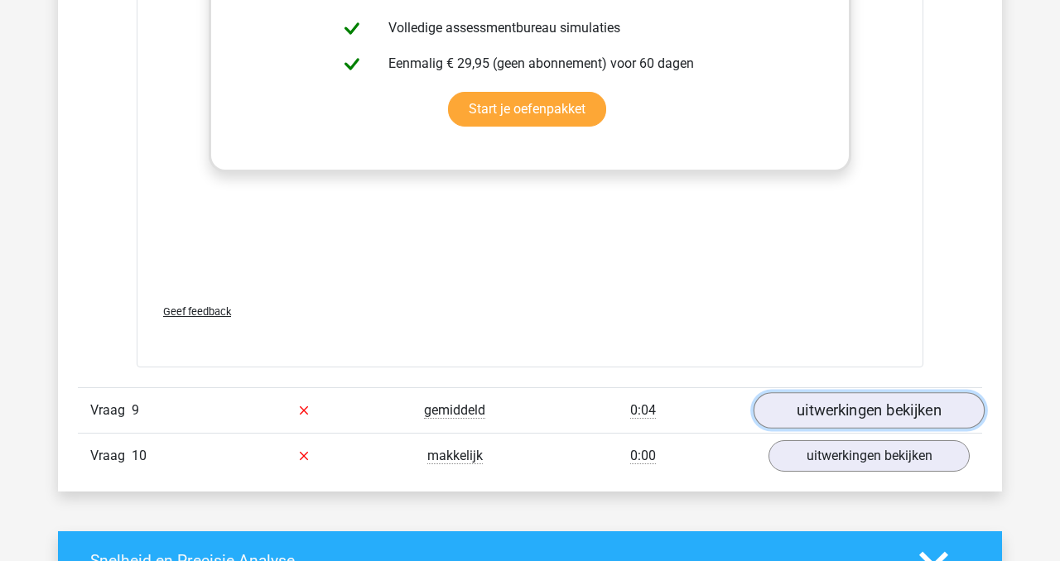
click at [825, 407] on link "uitwerkingen bekijken" at bounding box center [868, 410] width 231 height 36
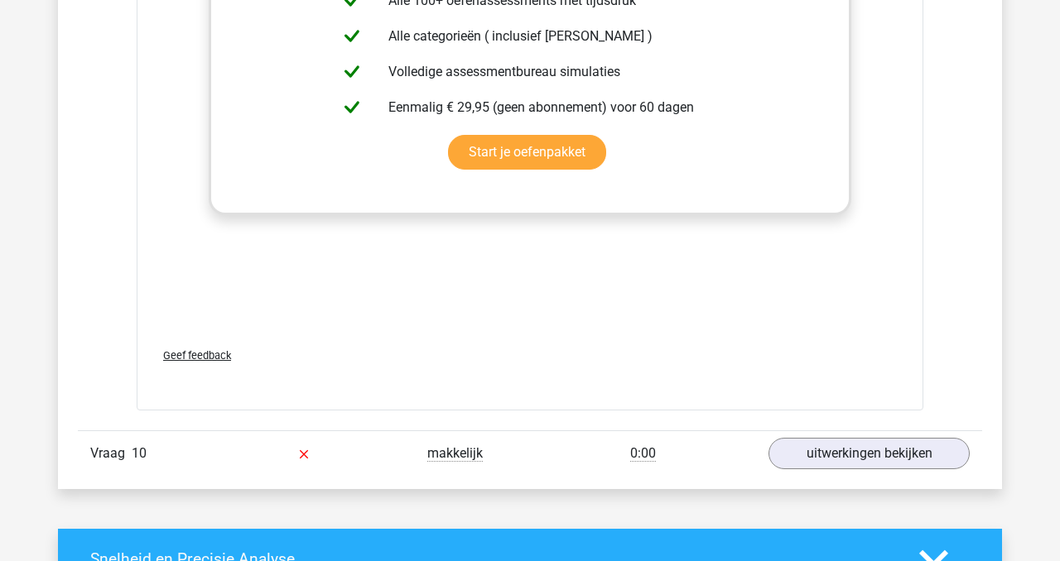
scroll to position [9418, 0]
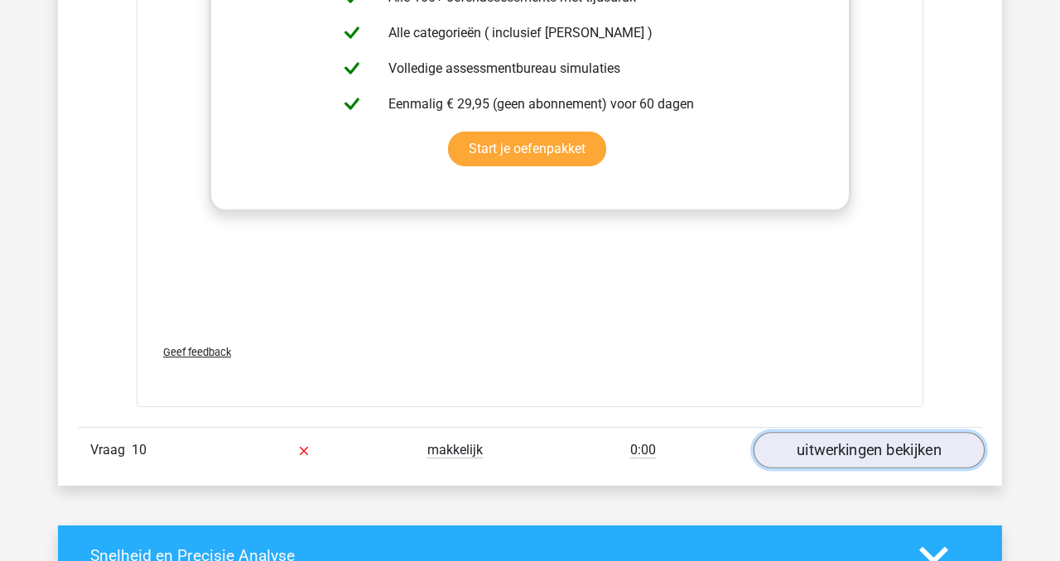
click at [870, 448] on link "uitwerkingen bekijken" at bounding box center [868, 450] width 231 height 36
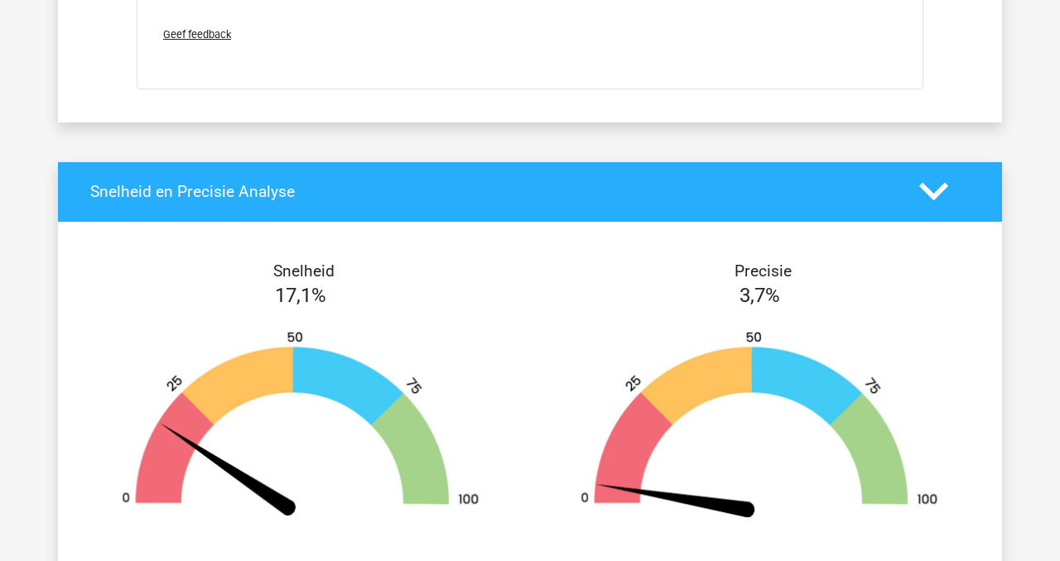
scroll to position [10626, 0]
